Goal: Navigation & Orientation: Go to known website

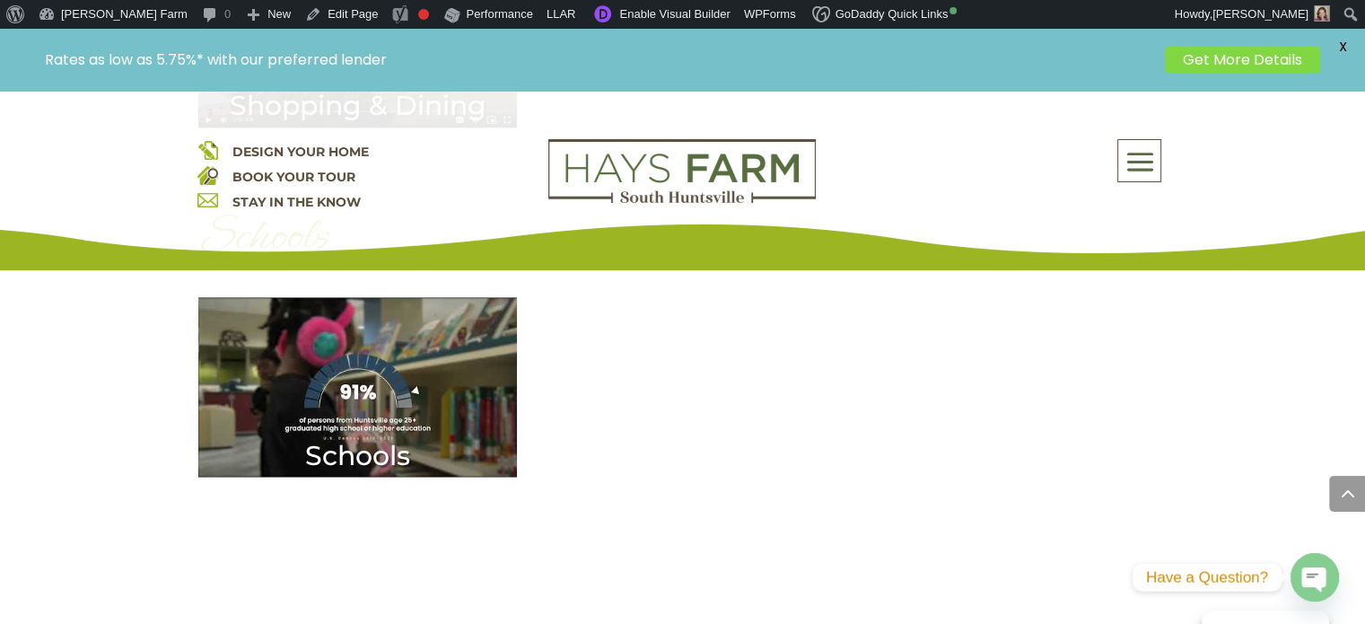
scroll to position [3157, 0]
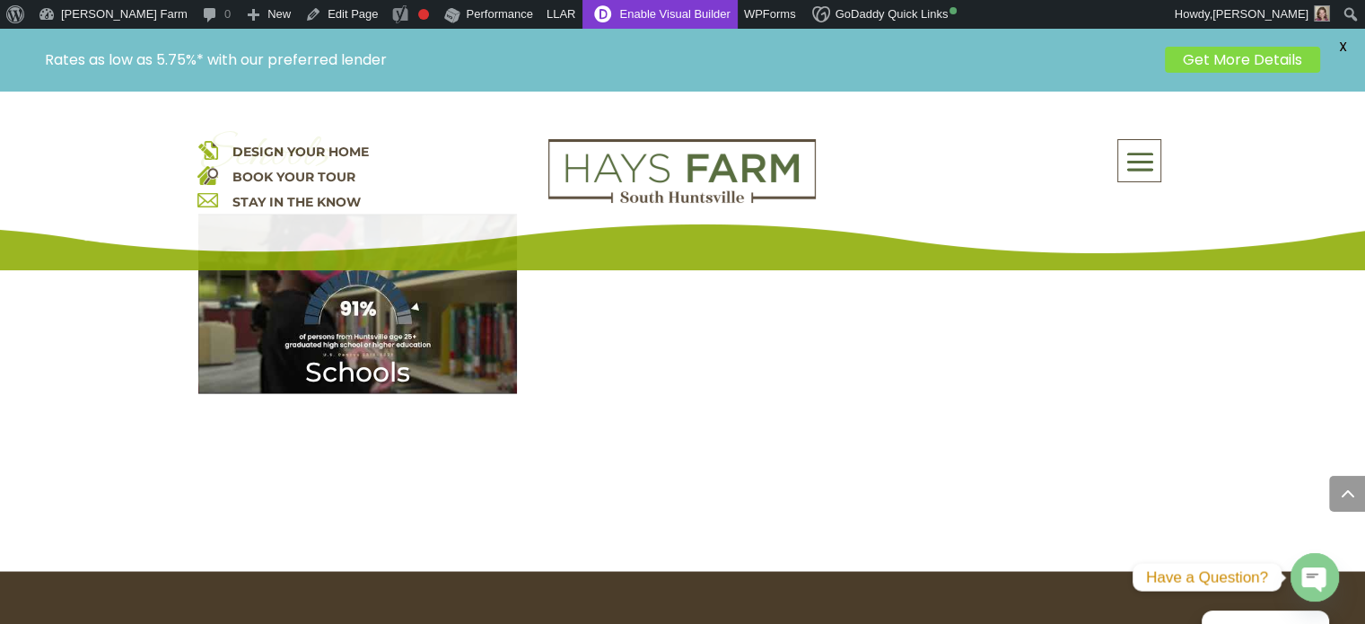
click at [582, 13] on link "Enable Visual Builder" at bounding box center [659, 14] width 154 height 29
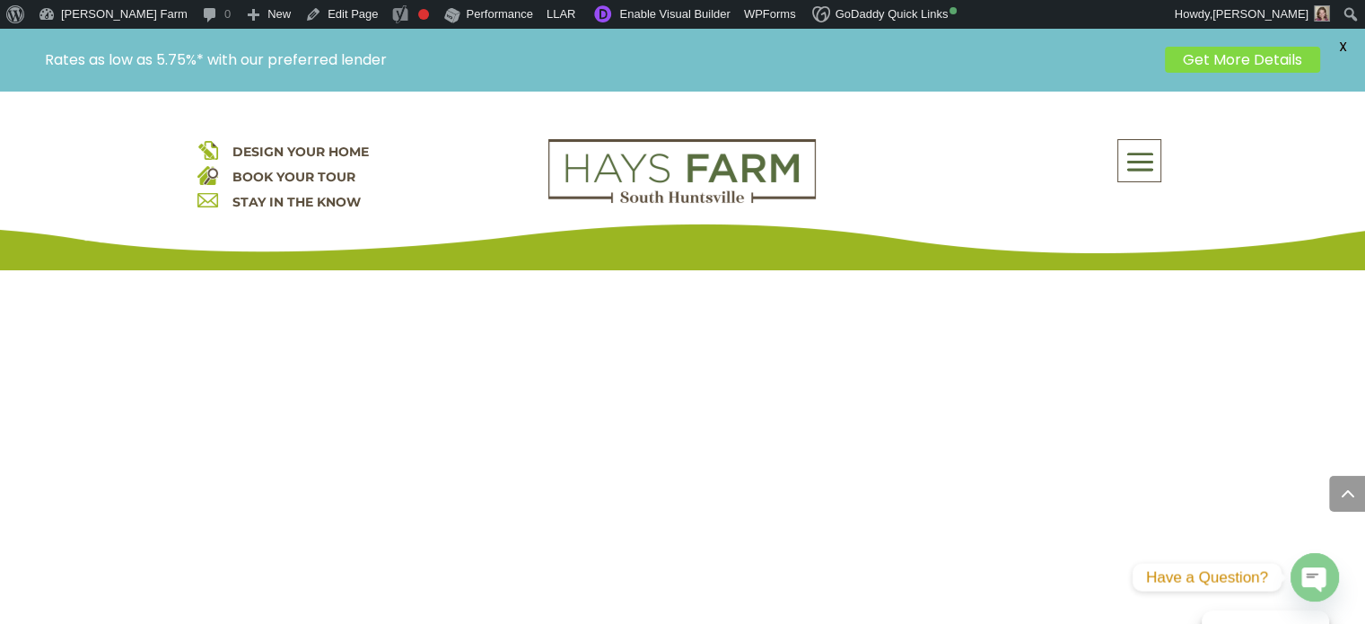
scroll to position [3410, 0]
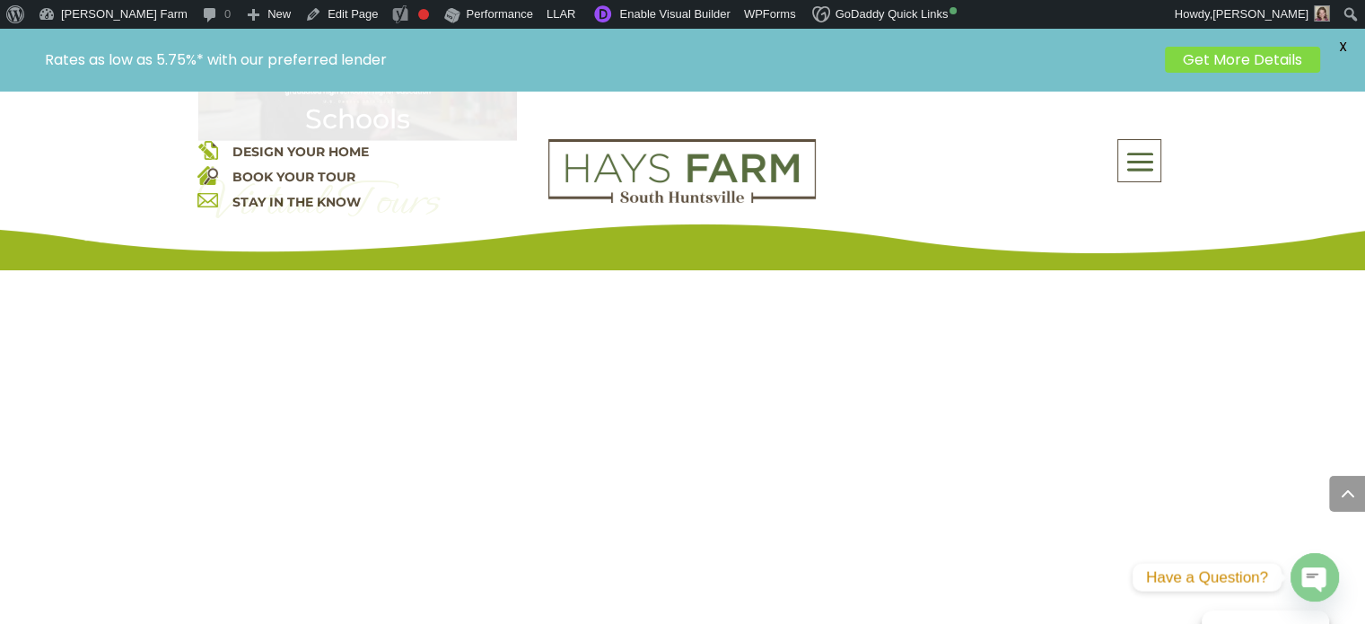
click at [648, 171] on img at bounding box center [681, 171] width 267 height 65
